Goal: Task Accomplishment & Management: Manage account settings

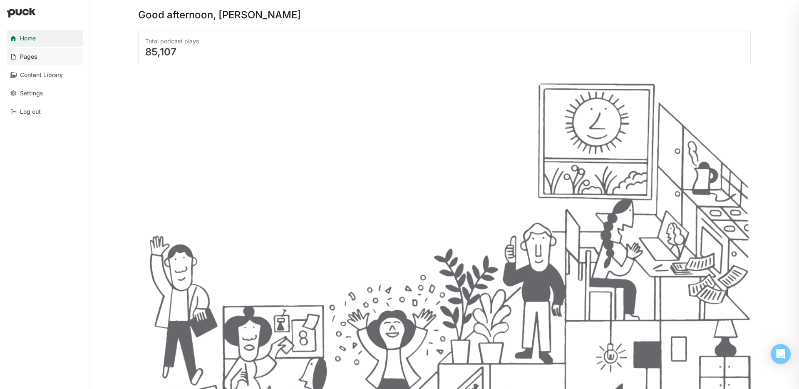
click at [25, 52] on link "Pages" at bounding box center [45, 56] width 77 height 17
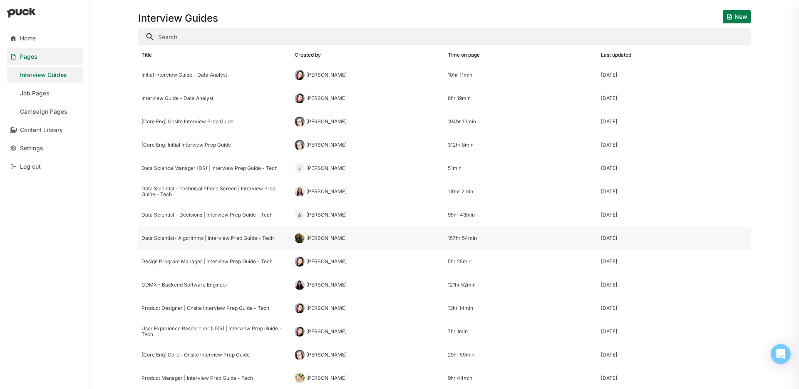
click at [246, 240] on div "Data Scientist- Algorithms | Interview Prep Guide - Tech" at bounding box center [215, 238] width 147 height 6
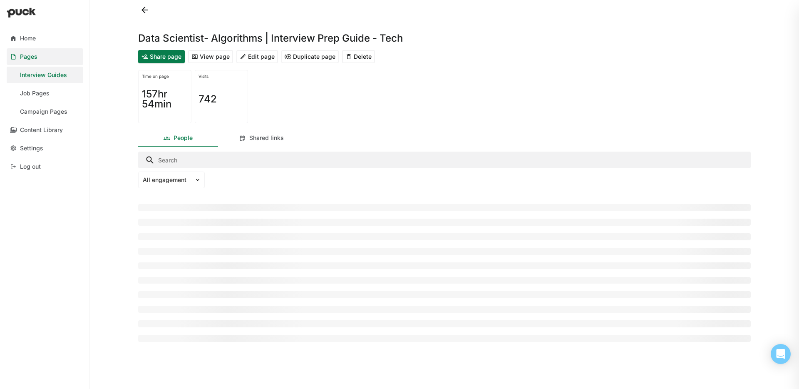
click at [251, 60] on button "Edit page" at bounding box center [257, 56] width 42 height 13
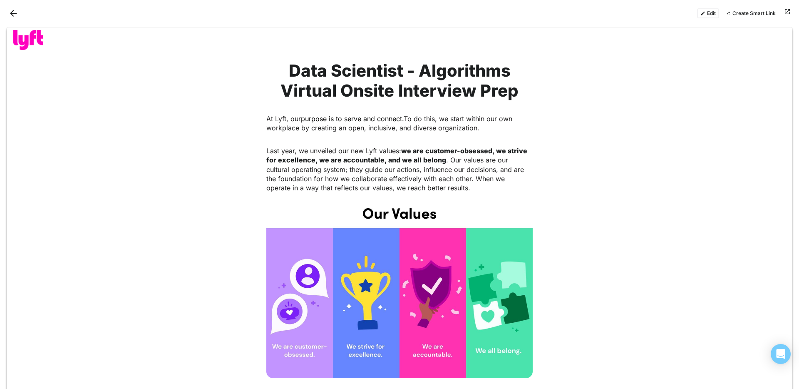
click at [713, 15] on button "Edit" at bounding box center [708, 13] width 22 height 10
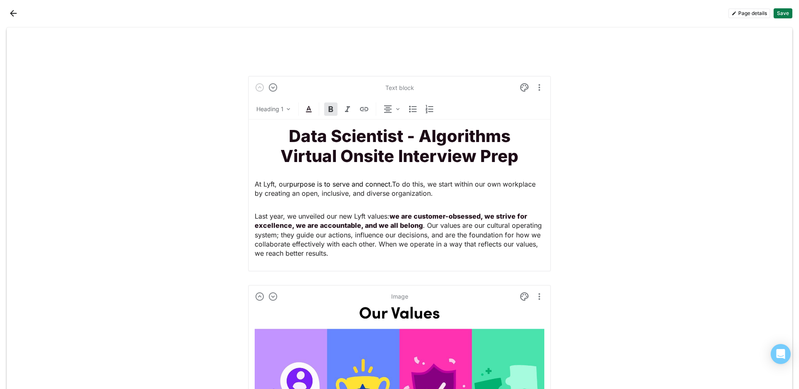
click at [730, 15] on button "Page details" at bounding box center [749, 13] width 42 height 10
